Goal: Find specific page/section

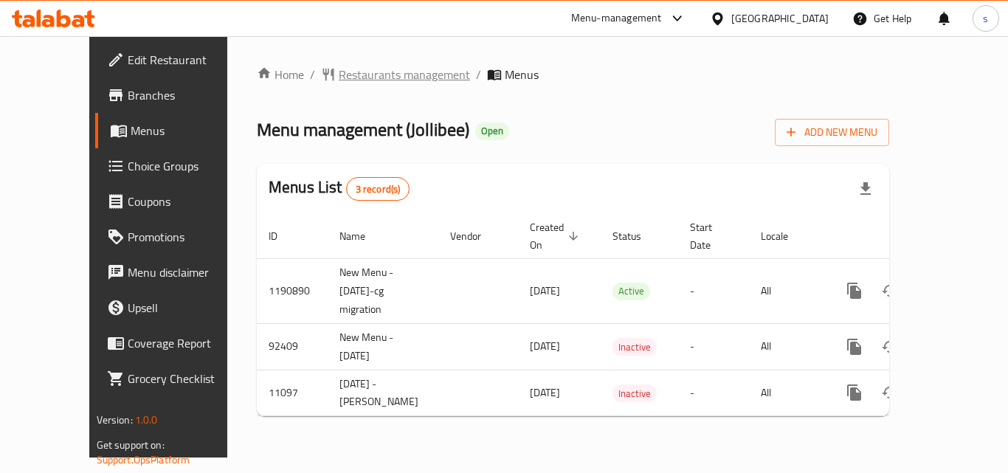
click at [339, 73] on span "Restaurants management" at bounding box center [404, 75] width 131 height 18
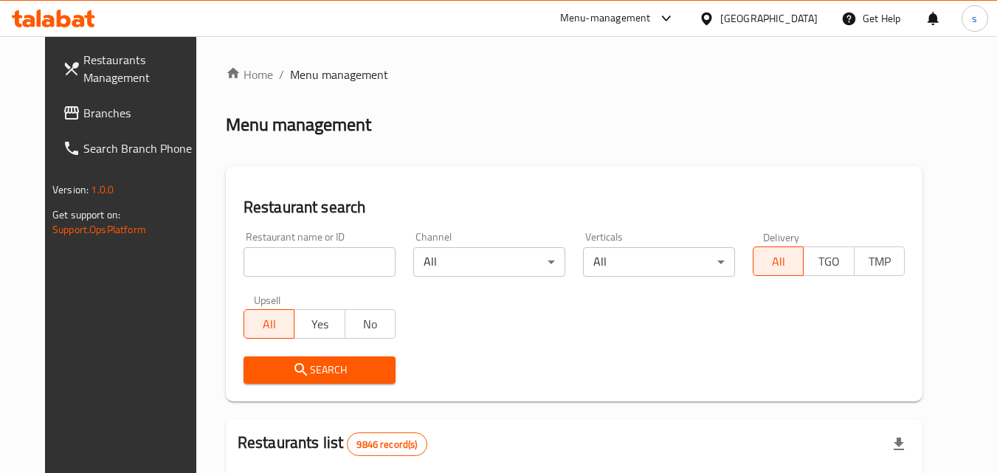
click at [315, 255] on input "search" at bounding box center [320, 262] width 152 height 30
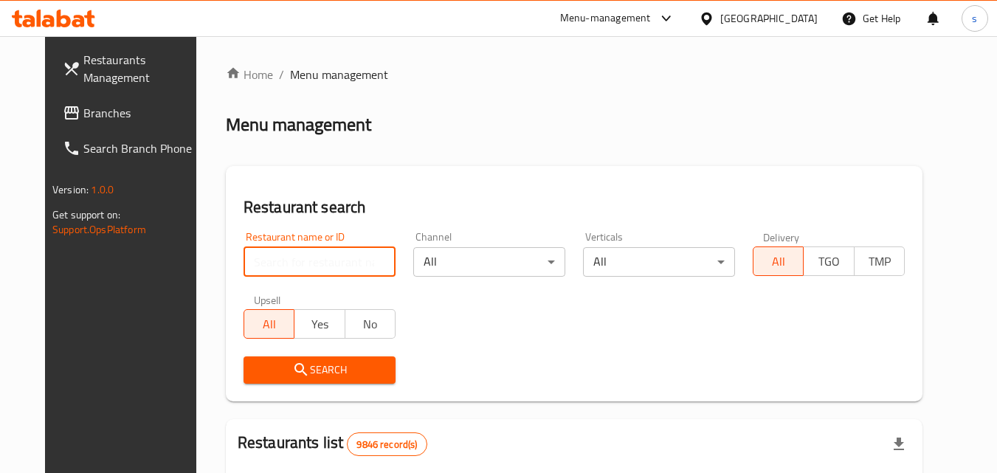
paste input "6851"
type input "6851"
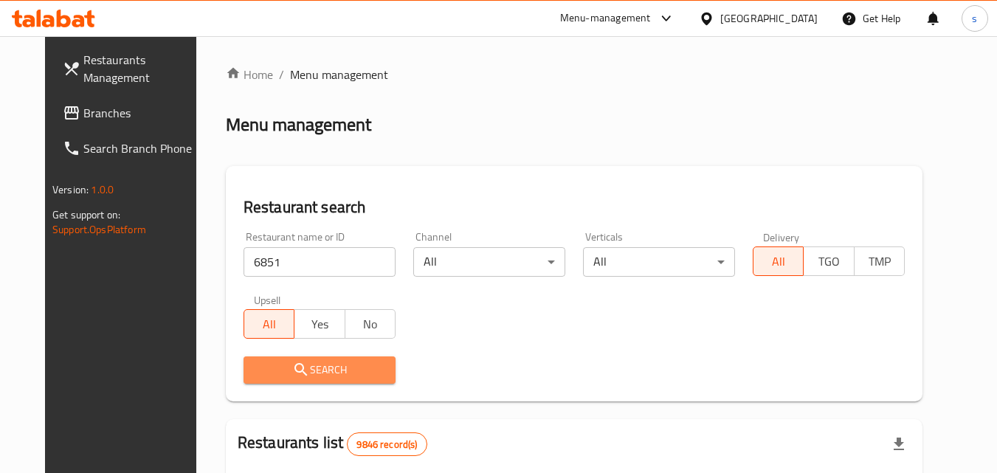
click at [292, 378] on icon "submit" at bounding box center [301, 370] width 18 height 18
click at [281, 378] on div at bounding box center [498, 236] width 997 height 473
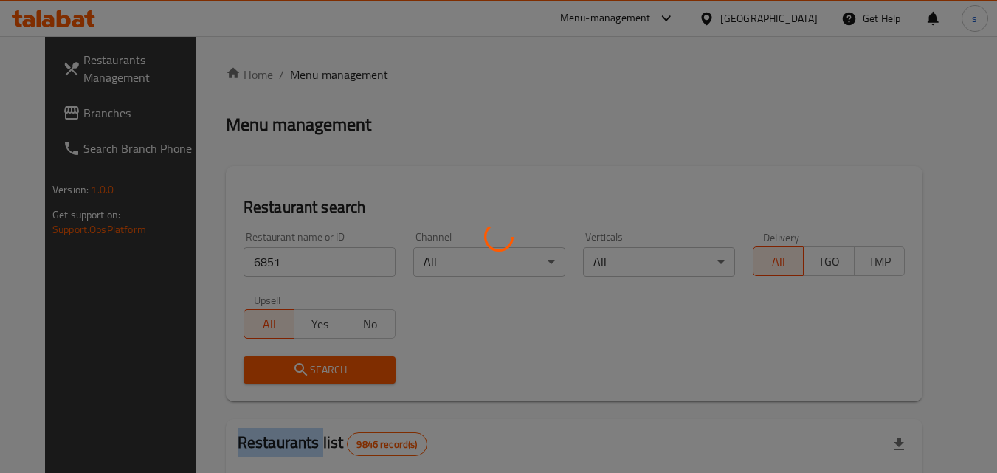
click at [281, 378] on div at bounding box center [498, 236] width 997 height 473
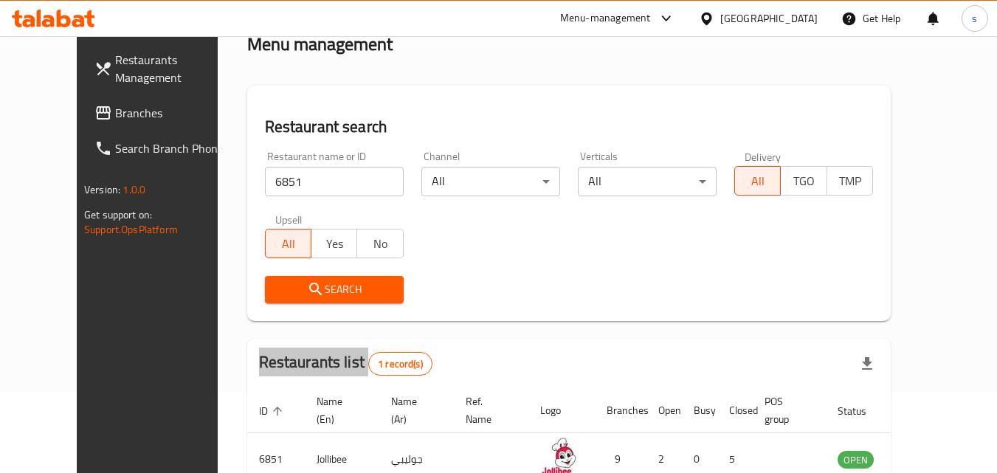
scroll to position [173, 0]
